Goal: Transaction & Acquisition: Book appointment/travel/reservation

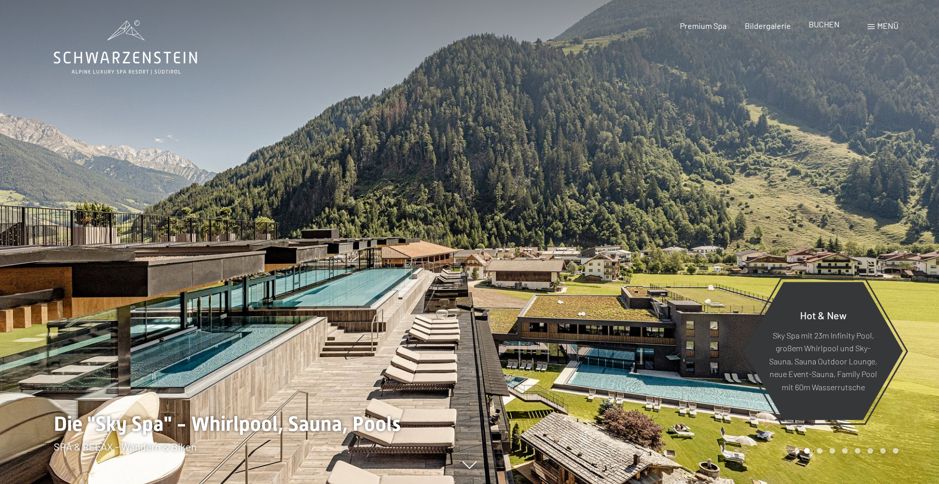
click at [832, 24] on span "BUCHEN" at bounding box center [824, 24] width 31 height 10
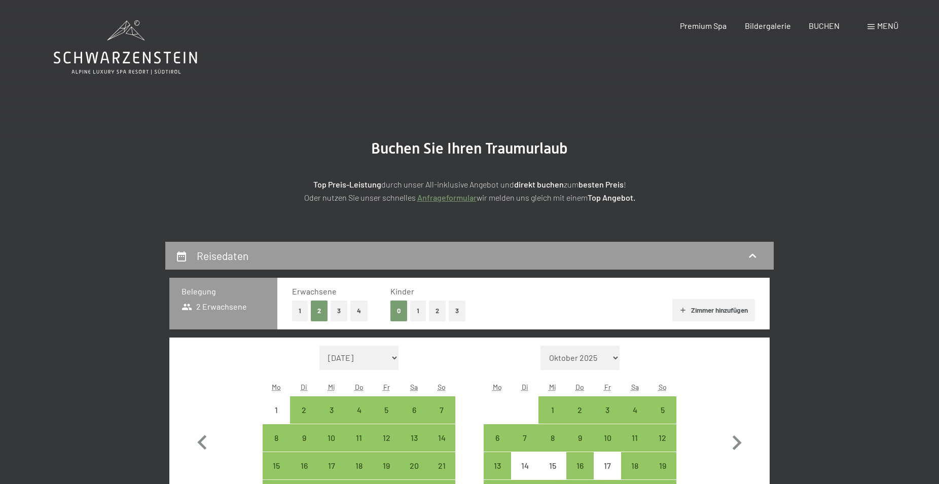
click at [871, 26] on span at bounding box center [871, 26] width 7 height 5
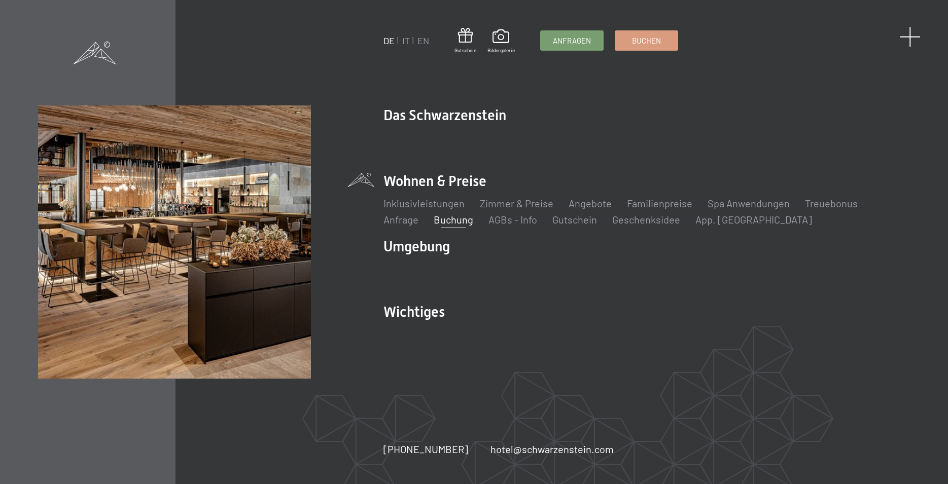
click at [909, 41] on span at bounding box center [909, 36] width 21 height 21
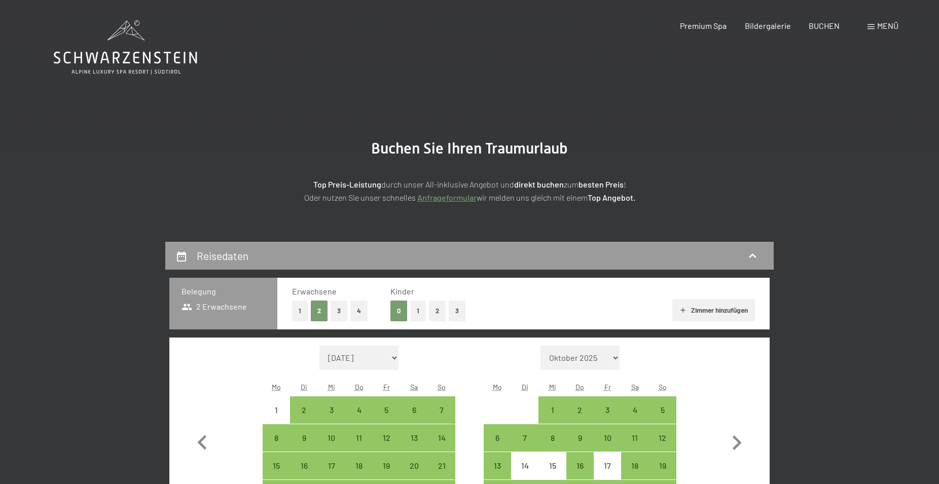
click at [898, 31] on div "Buchen Anfragen Premium Spa Bildergalerie BUCHEN Menü DE IT EN Gutschein Bilder…" at bounding box center [771, 25] width 254 height 11
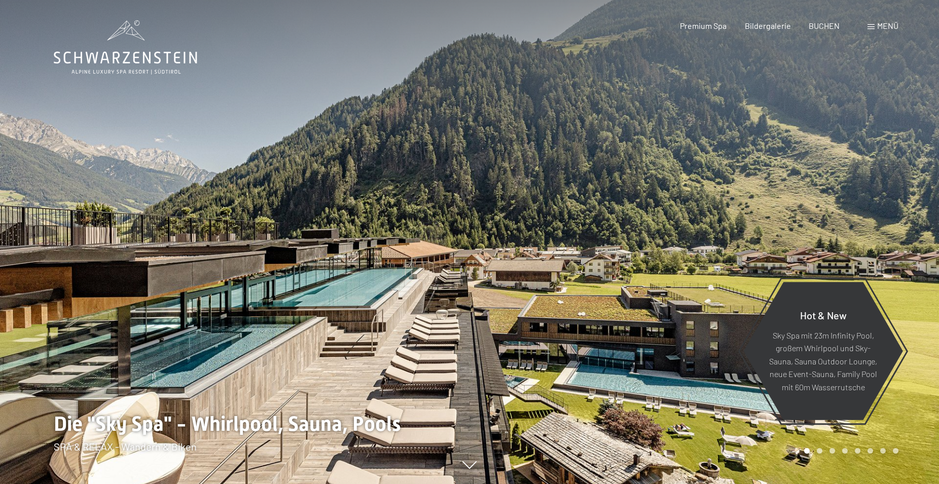
click at [875, 28] on div "Menü" at bounding box center [883, 25] width 31 height 11
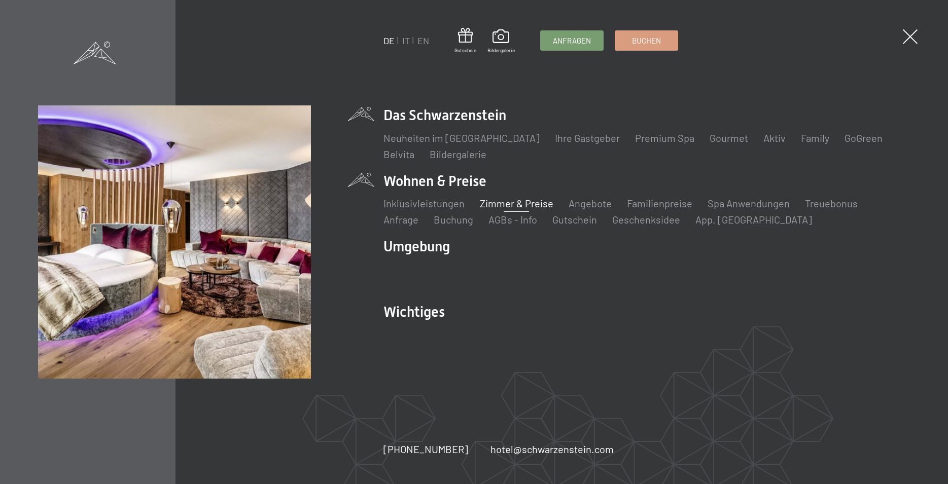
click at [502, 202] on link "Zimmer & Preise" at bounding box center [517, 203] width 74 height 12
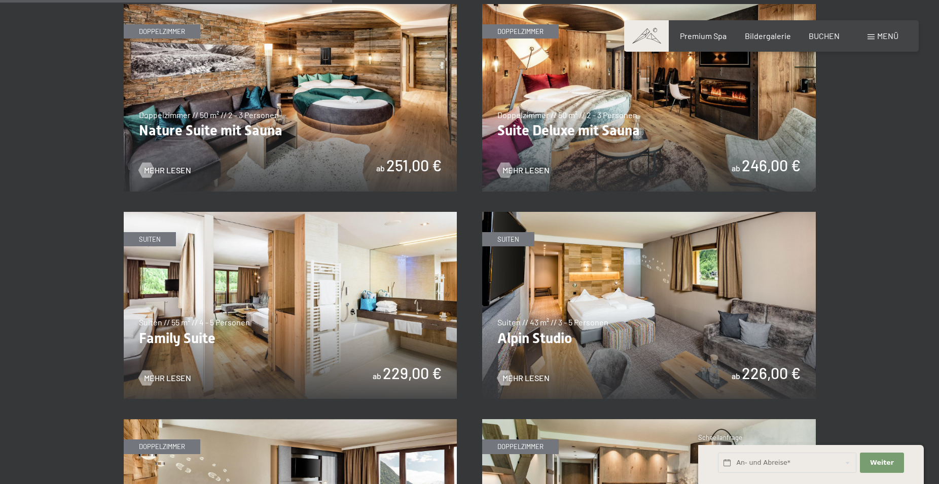
scroll to position [1138, 0]
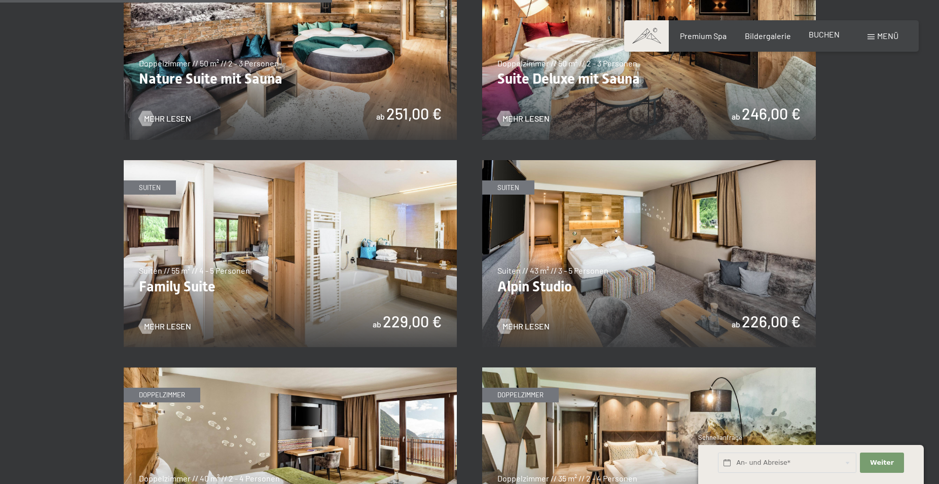
click at [826, 32] on span "BUCHEN" at bounding box center [824, 34] width 31 height 10
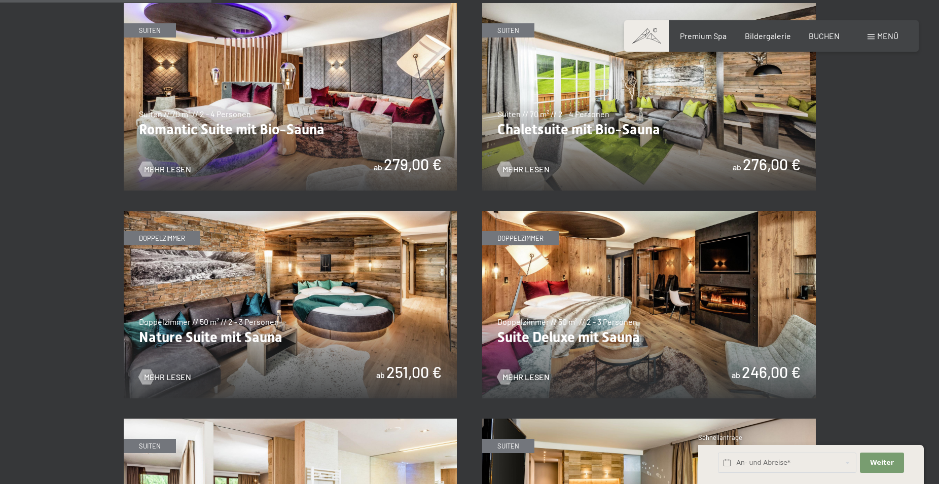
scroll to position [672, 0]
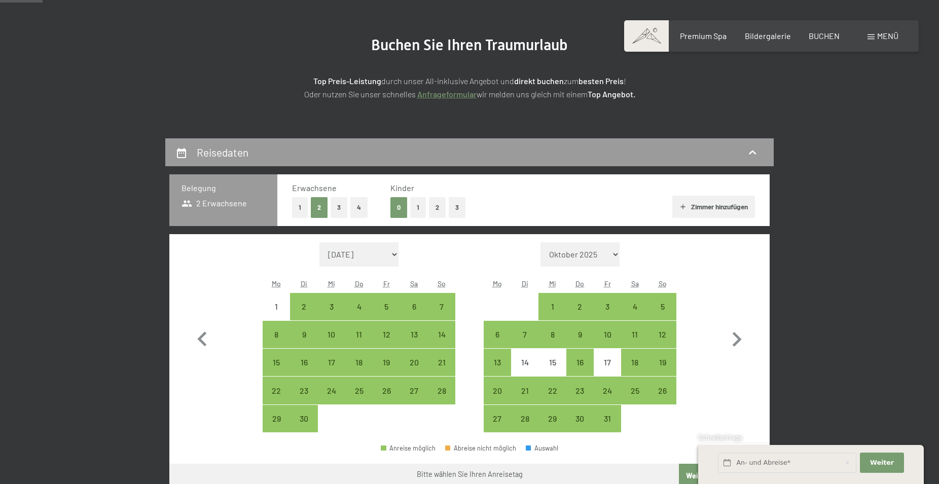
scroll to position [155, 0]
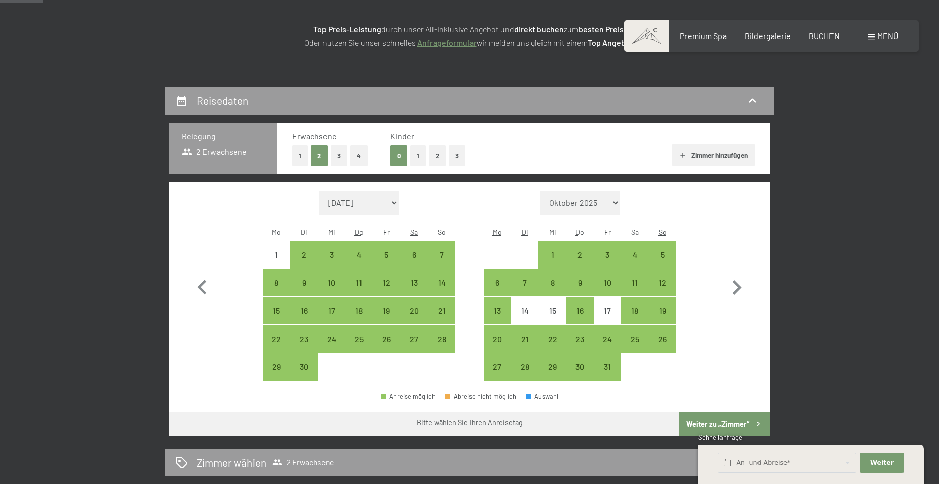
click at [418, 154] on button "1" at bounding box center [418, 156] width 16 height 21
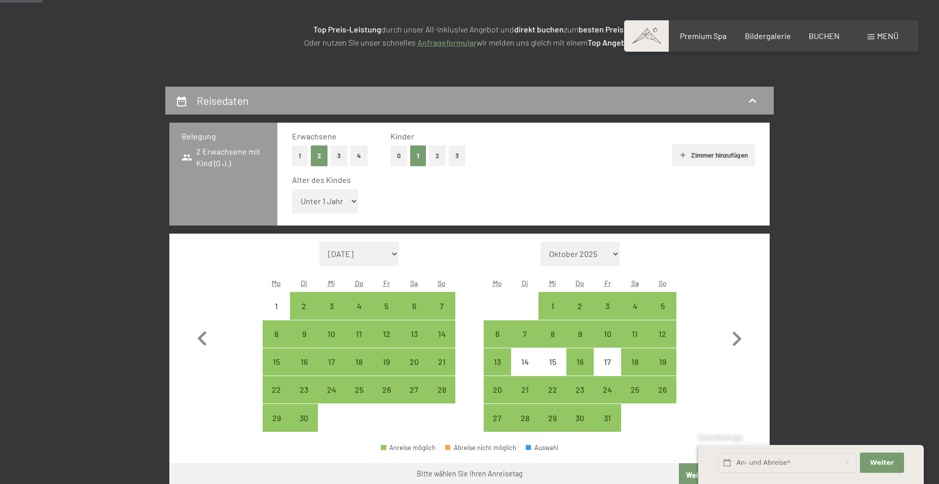
click at [292, 189] on select "Unter 1 Jahr 1 Jahr 2 Jahre 3 Jahre 4 Jahre 5 Jahre 6 Jahre 7 Jahre 8 Jahre 9 J…" at bounding box center [325, 201] width 66 height 24
select select "14"
click option "14 Jahre" at bounding box center [0, 0] width 0 height 0
click at [319, 242] on select "[DATE] [DATE] [DATE] [DATE] [DATE] [DATE] [PERSON_NAME][DATE] [DATE] [DATE] [DA…" at bounding box center [358, 254] width 79 height 24
select select "[DATE]"
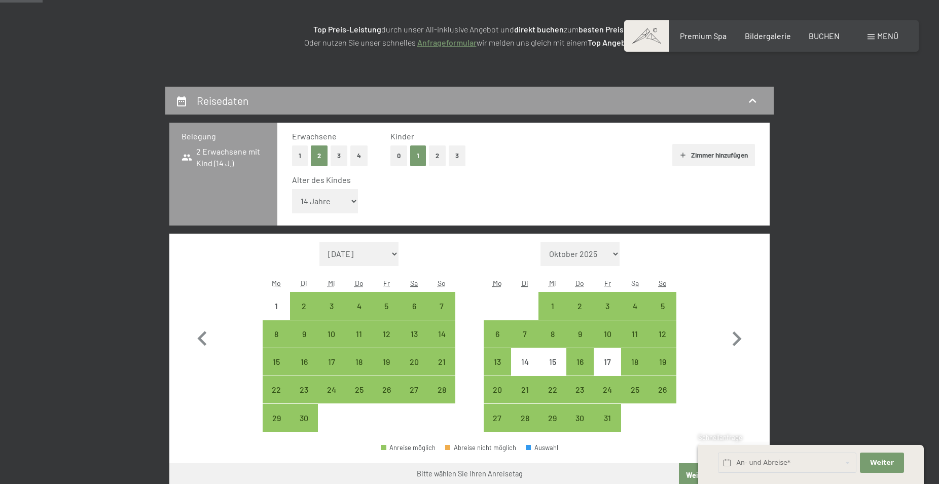
select select "[DATE]"
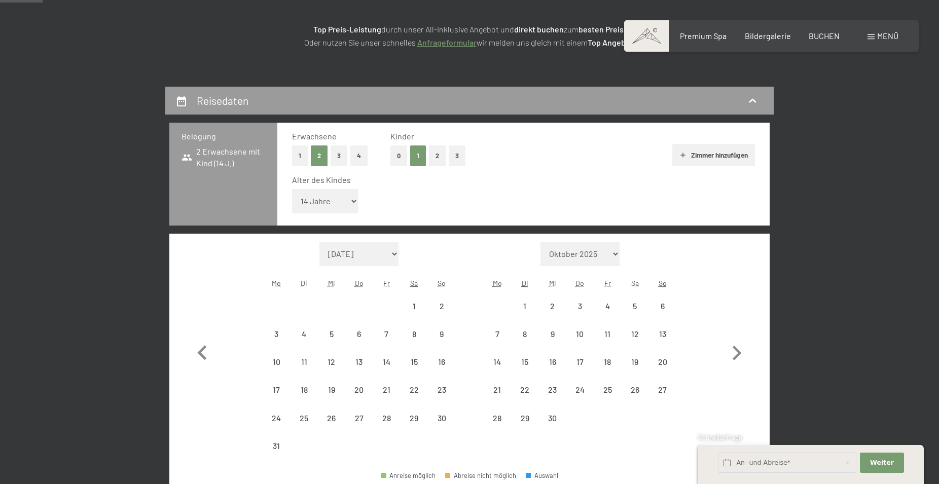
select select "[DATE]"
click at [439, 333] on div "9" at bounding box center [441, 342] width 25 height 25
select select "[DATE]"
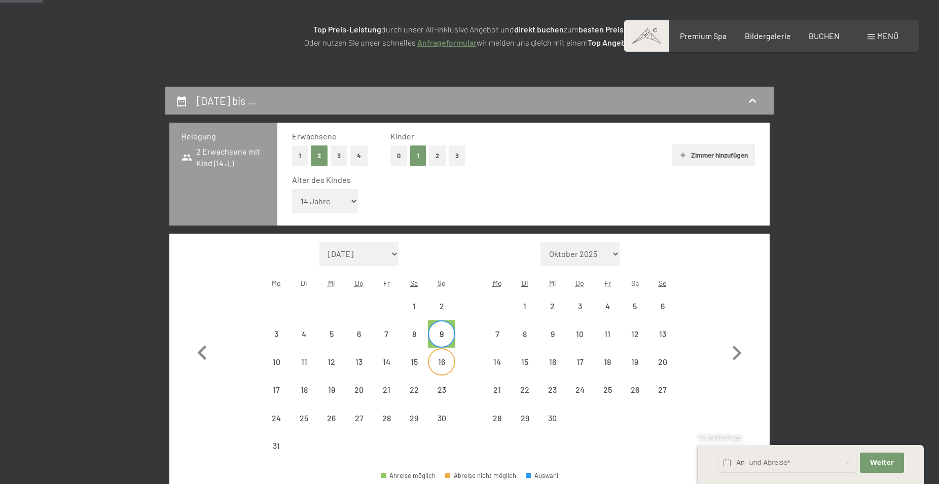
click at [444, 364] on div "16" at bounding box center [441, 370] width 25 height 25
select select "[DATE]"
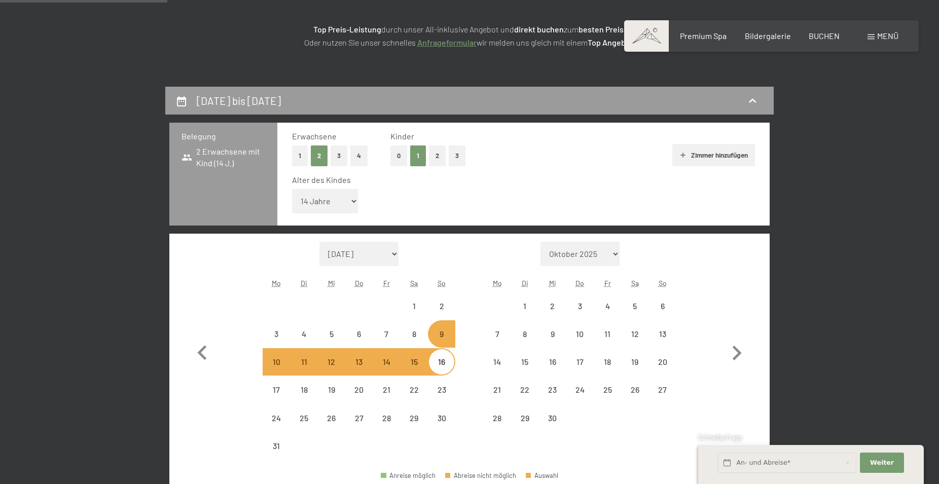
scroll to position [259, 0]
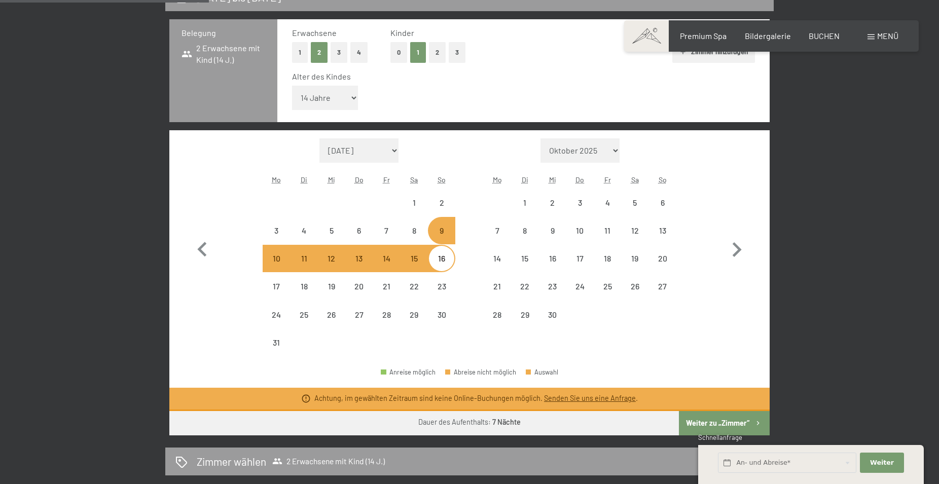
click at [319, 138] on select "[DATE] [DATE] [DATE] [DATE] [DATE] [DATE] [PERSON_NAME][DATE] [DATE] [DATE] [DA…" at bounding box center [358, 150] width 79 height 24
select select "[DATE]"
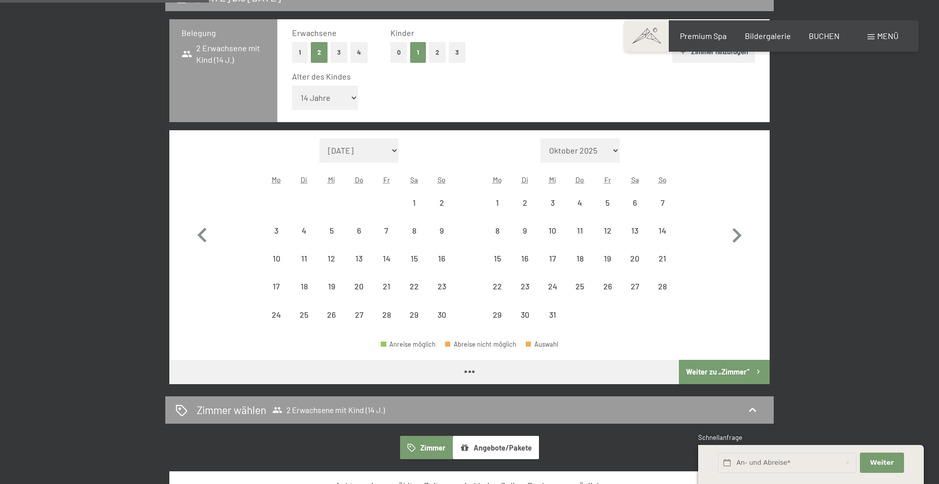
select select "[DATE]"
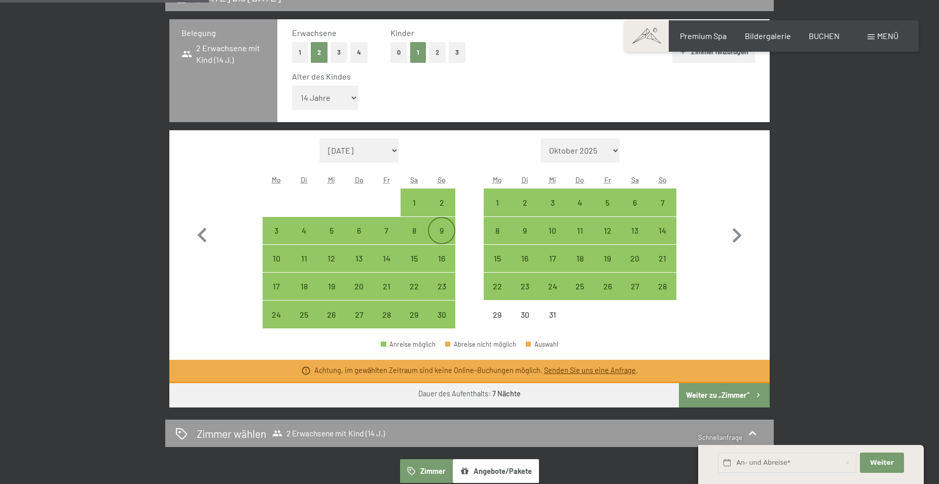
click at [439, 233] on div "9" at bounding box center [441, 239] width 25 height 25
select select "[DATE]"
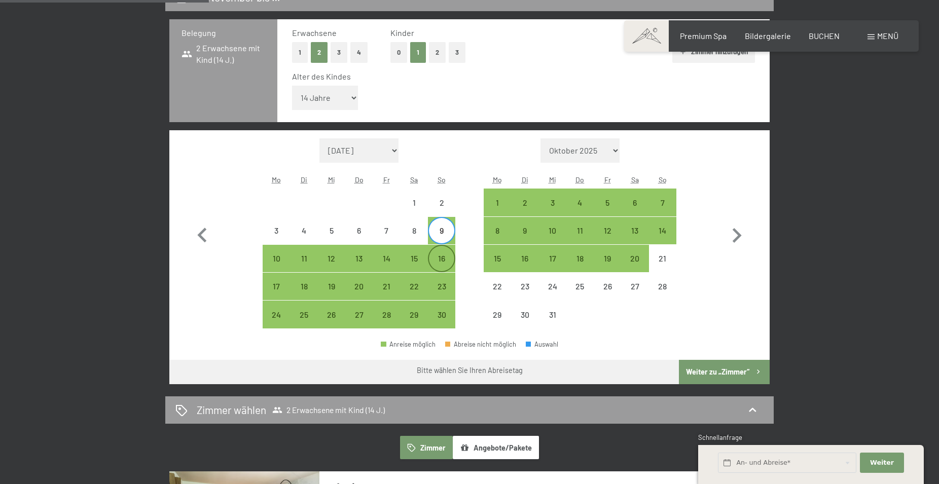
click at [444, 259] on div "16" at bounding box center [441, 267] width 25 height 25
select select "[DATE]"
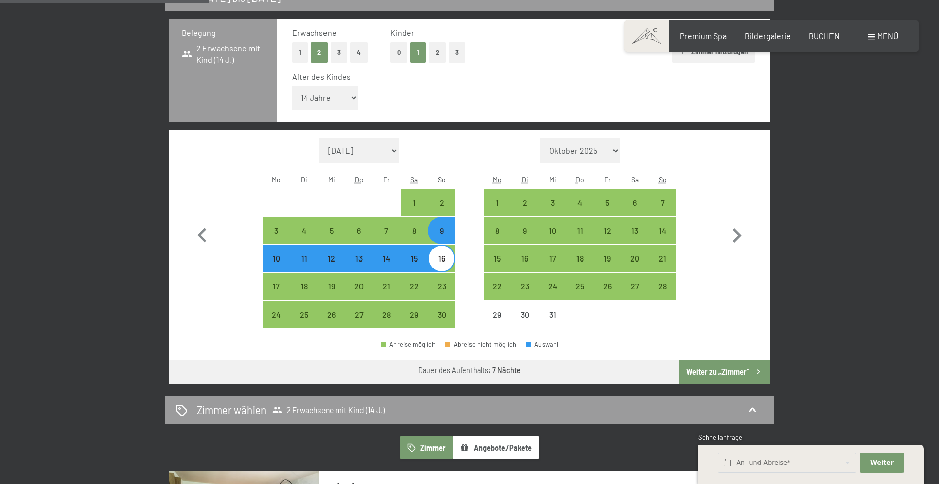
click at [713, 374] on button "Weiter zu „Zimmer“" at bounding box center [724, 372] width 91 height 24
select select "[DATE]"
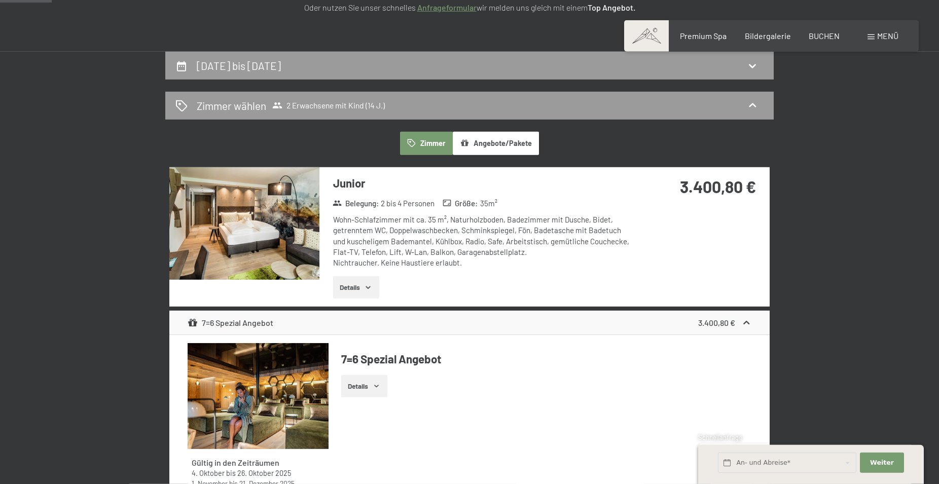
scroll to position [138, 0]
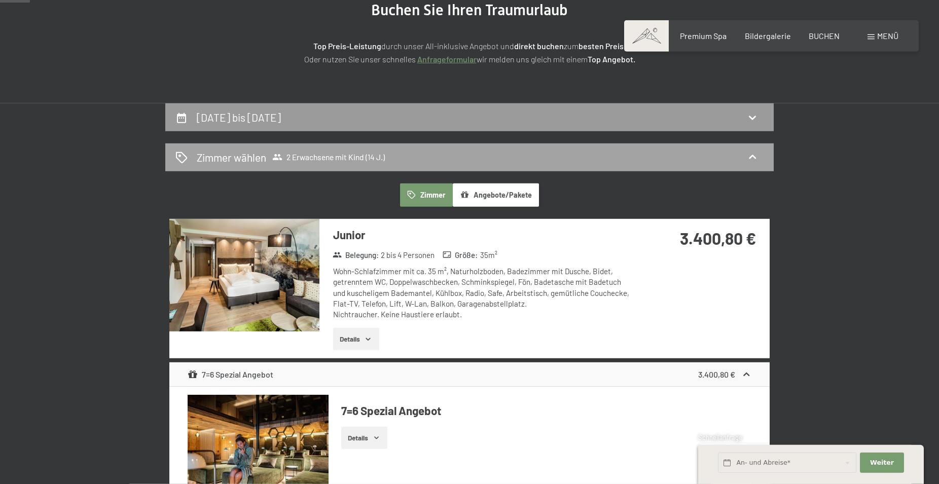
click at [732, 157] on div "Zimmer wählen 2 Erwachsene mit Kind (14 J.)" at bounding box center [469, 157] width 588 height 15
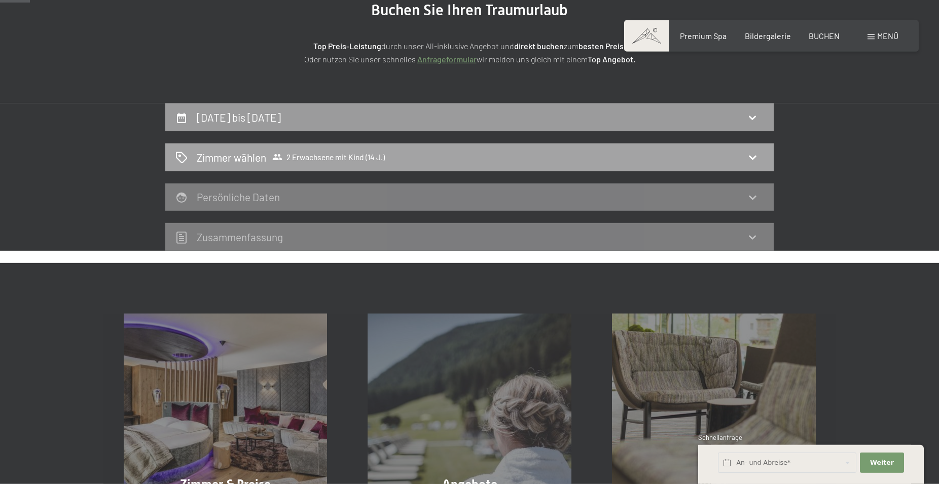
click at [362, 153] on span "2 Erwachsene mit Kind (14 J.)" at bounding box center [328, 157] width 113 height 10
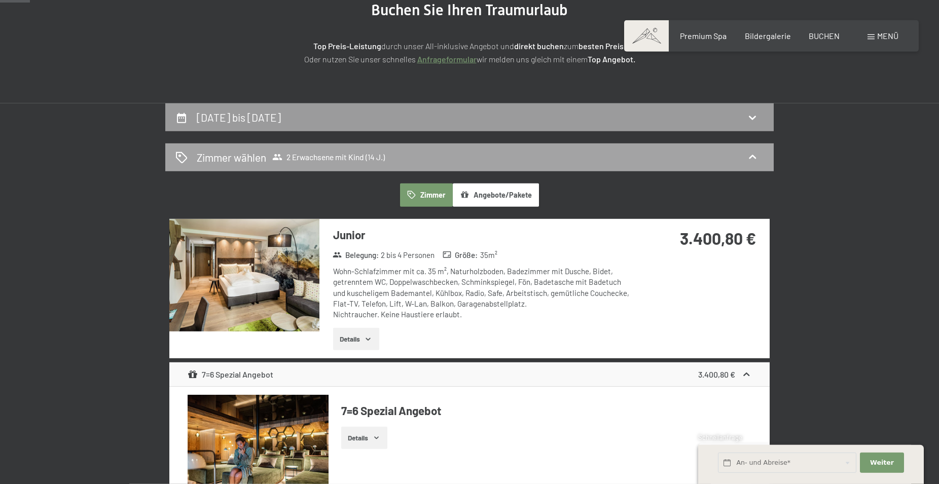
click at [750, 157] on icon at bounding box center [752, 157] width 12 height 12
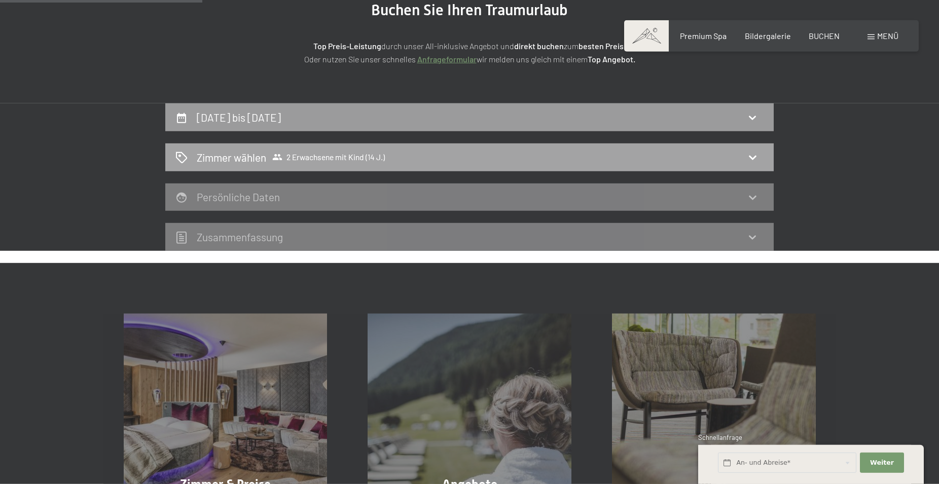
click at [224, 153] on h2 "Zimmer wählen" at bounding box center [231, 157] width 69 height 15
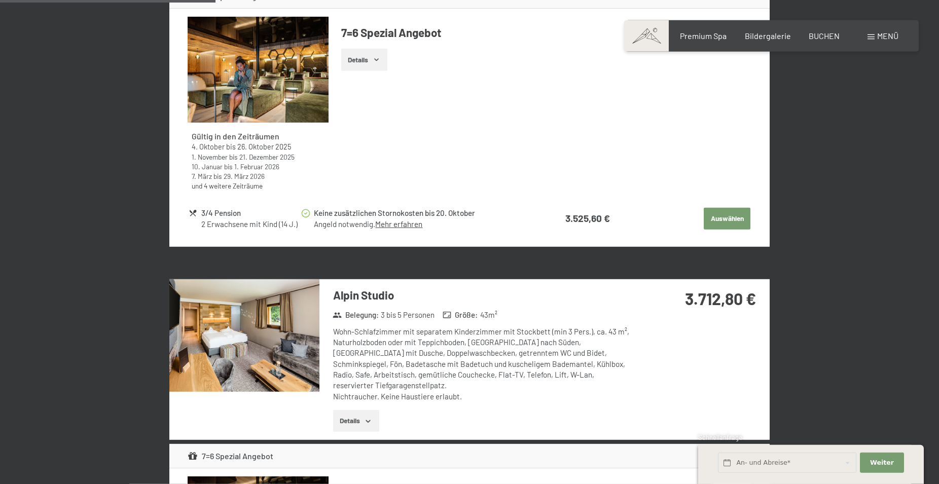
scroll to position [1018, 0]
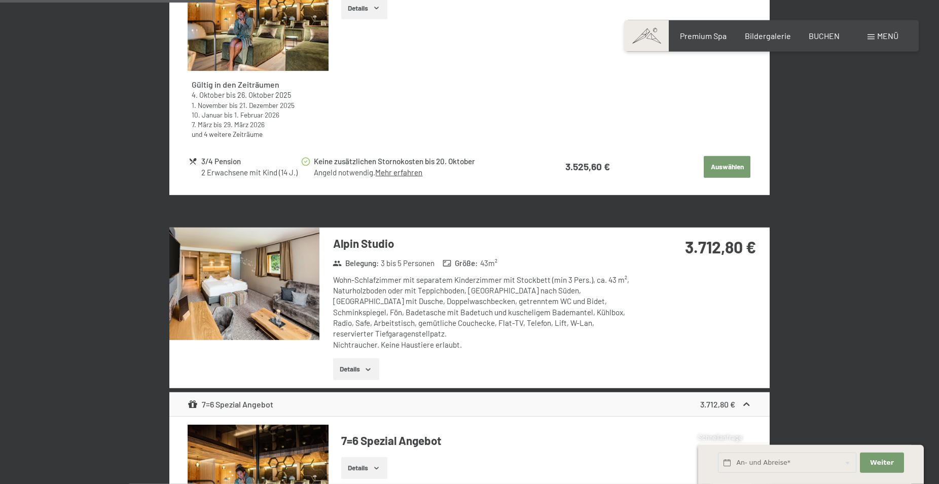
click at [340, 358] on button "Details" at bounding box center [356, 369] width 46 height 22
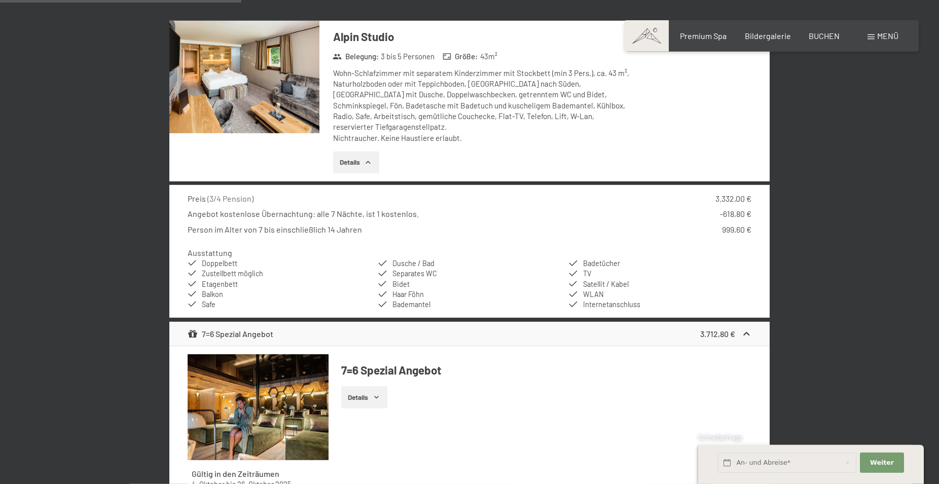
scroll to position [1121, 0]
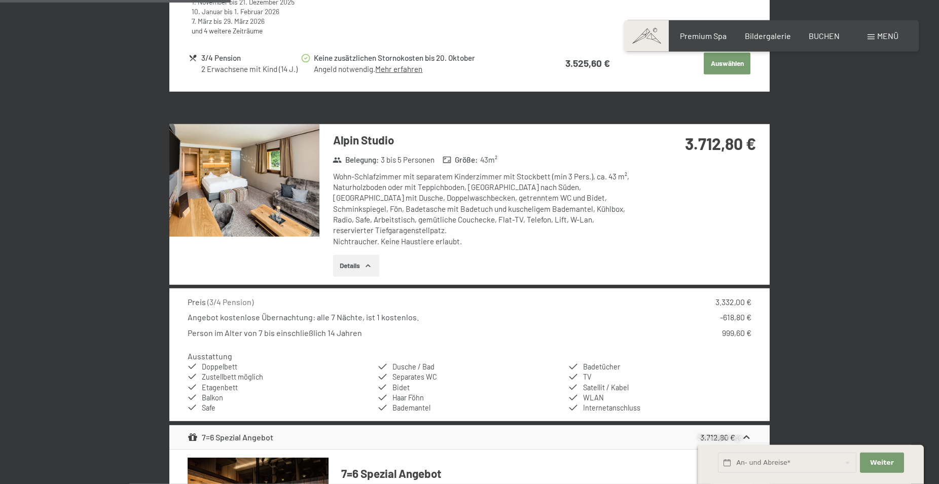
click at [275, 196] on img at bounding box center [244, 180] width 150 height 113
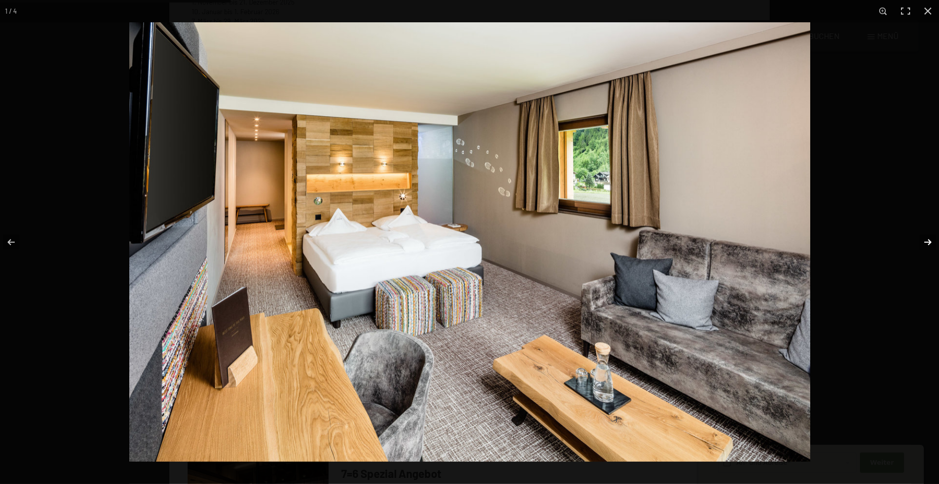
click at [928, 240] on button "button" at bounding box center [921, 242] width 35 height 51
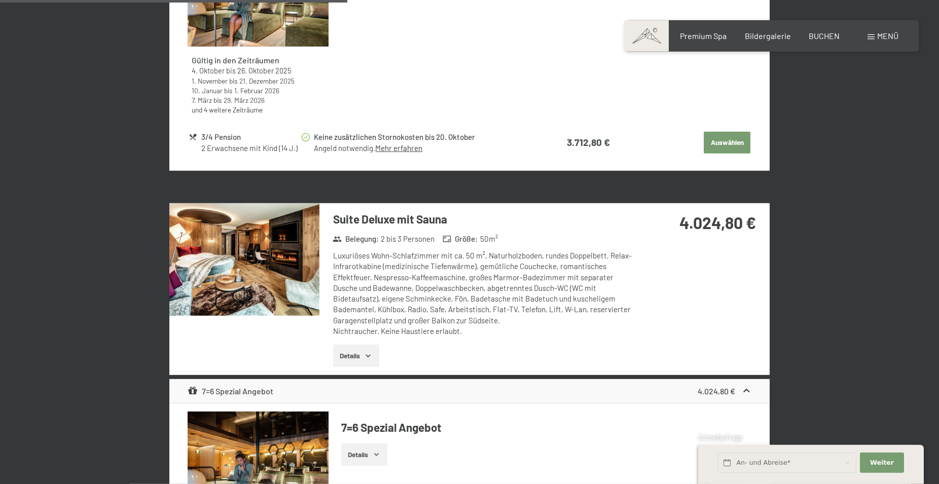
scroll to position [1690, 0]
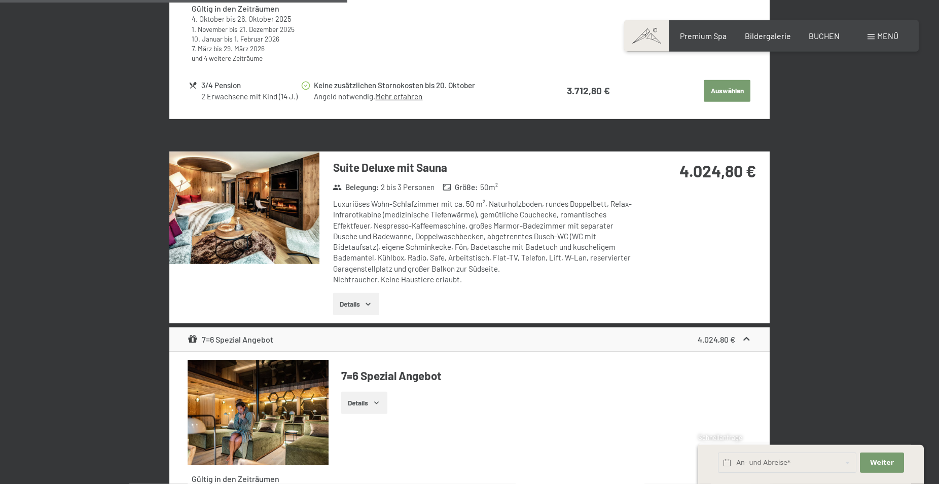
click at [356, 293] on button "Details" at bounding box center [356, 304] width 46 height 22
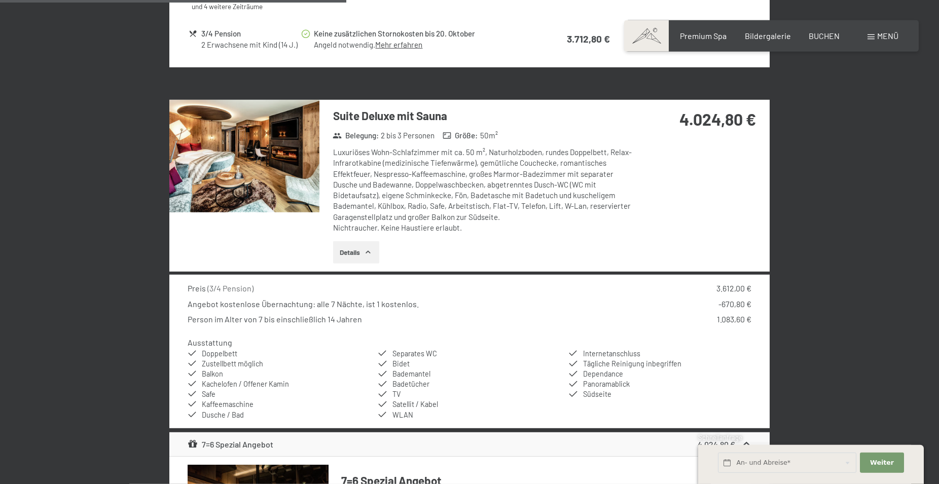
scroll to position [1793, 0]
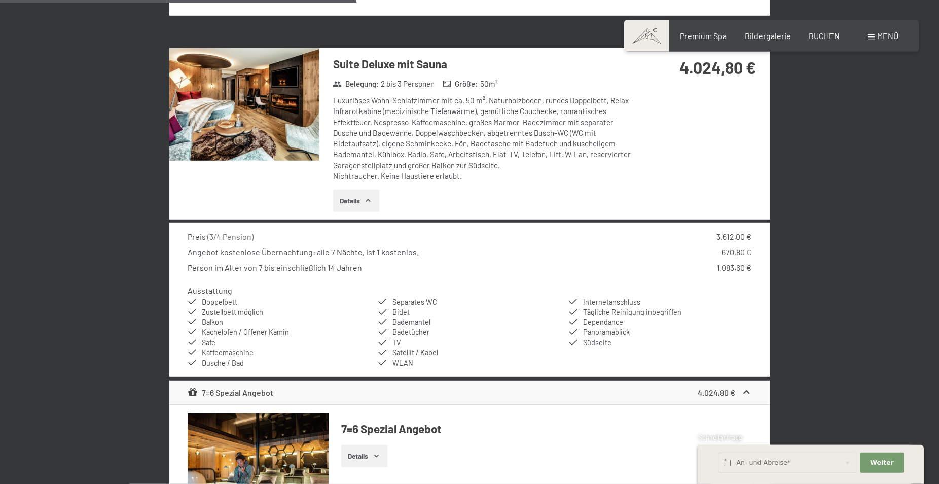
click at [365, 190] on button "Details" at bounding box center [356, 201] width 46 height 22
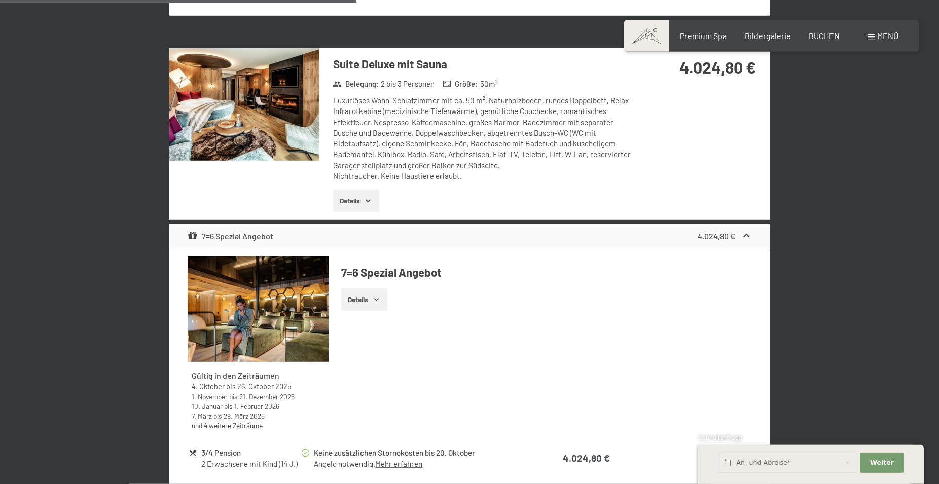
click at [355, 191] on button "Details" at bounding box center [356, 201] width 46 height 22
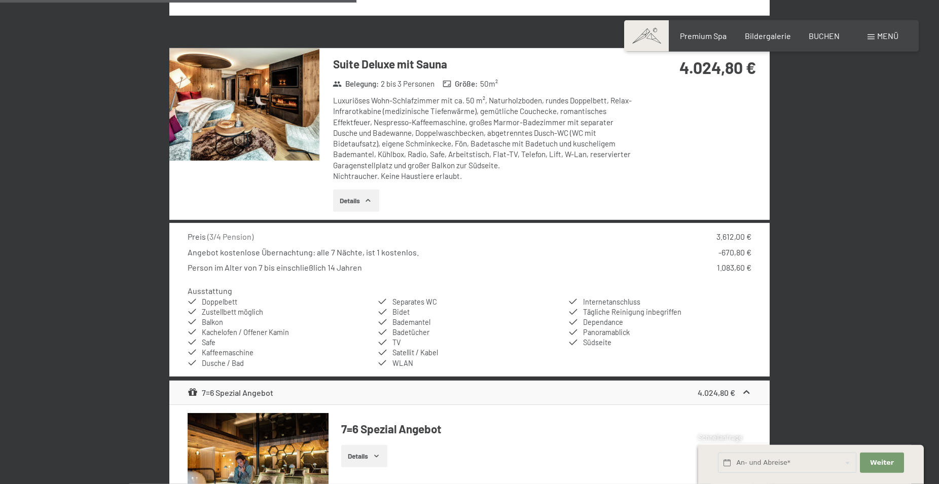
scroll to position [1742, 0]
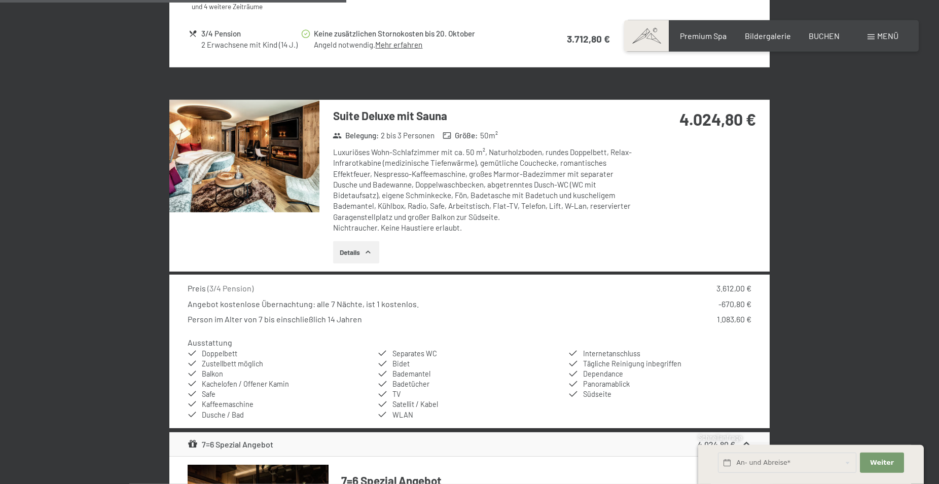
click at [270, 147] on img at bounding box center [244, 156] width 150 height 113
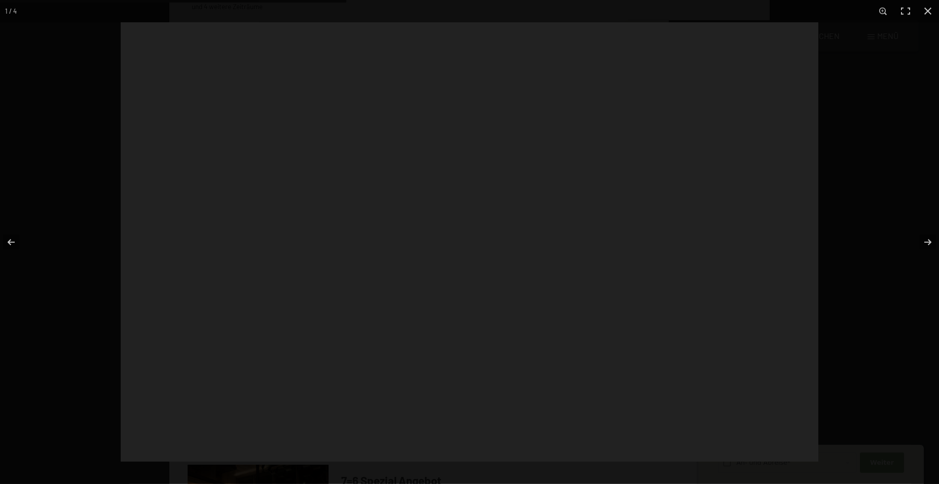
scroll to position [1741, 0]
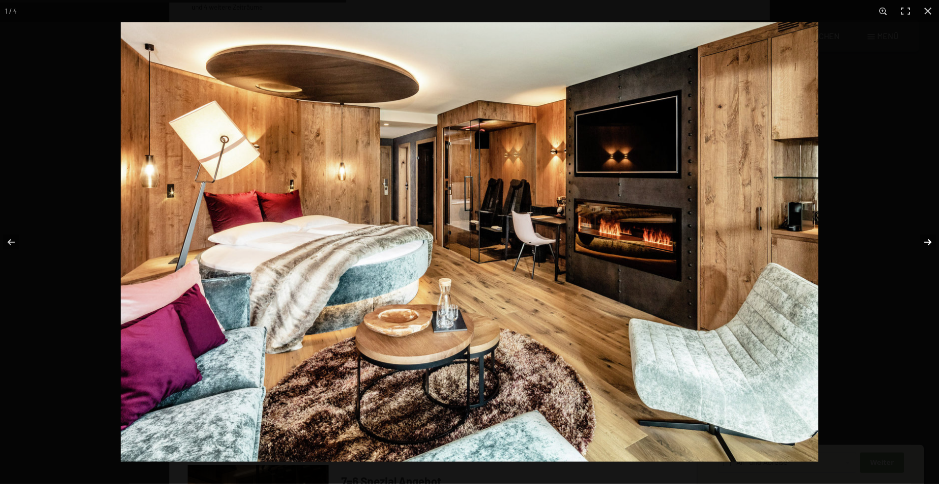
click at [927, 239] on button "button" at bounding box center [921, 242] width 35 height 51
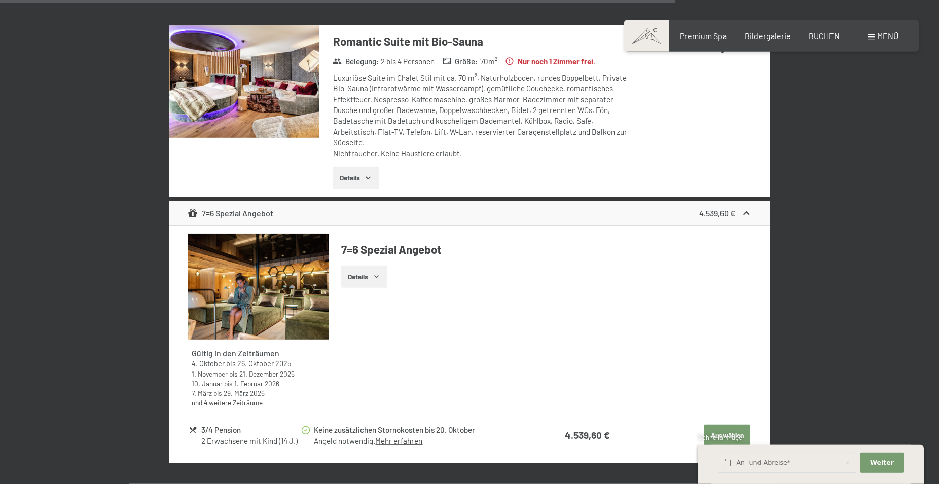
scroll to position [3706, 0]
